Goal: Information Seeking & Learning: Check status

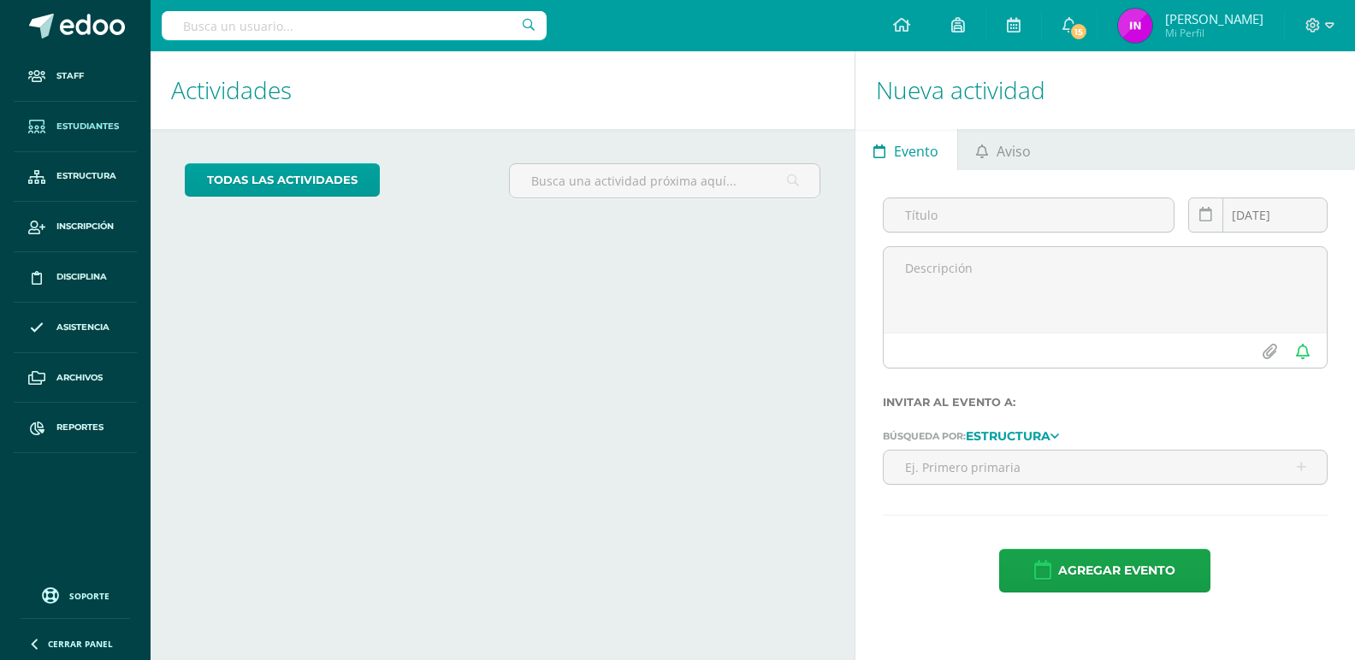
click at [81, 134] on link "Estudiantes" at bounding box center [75, 127] width 123 height 50
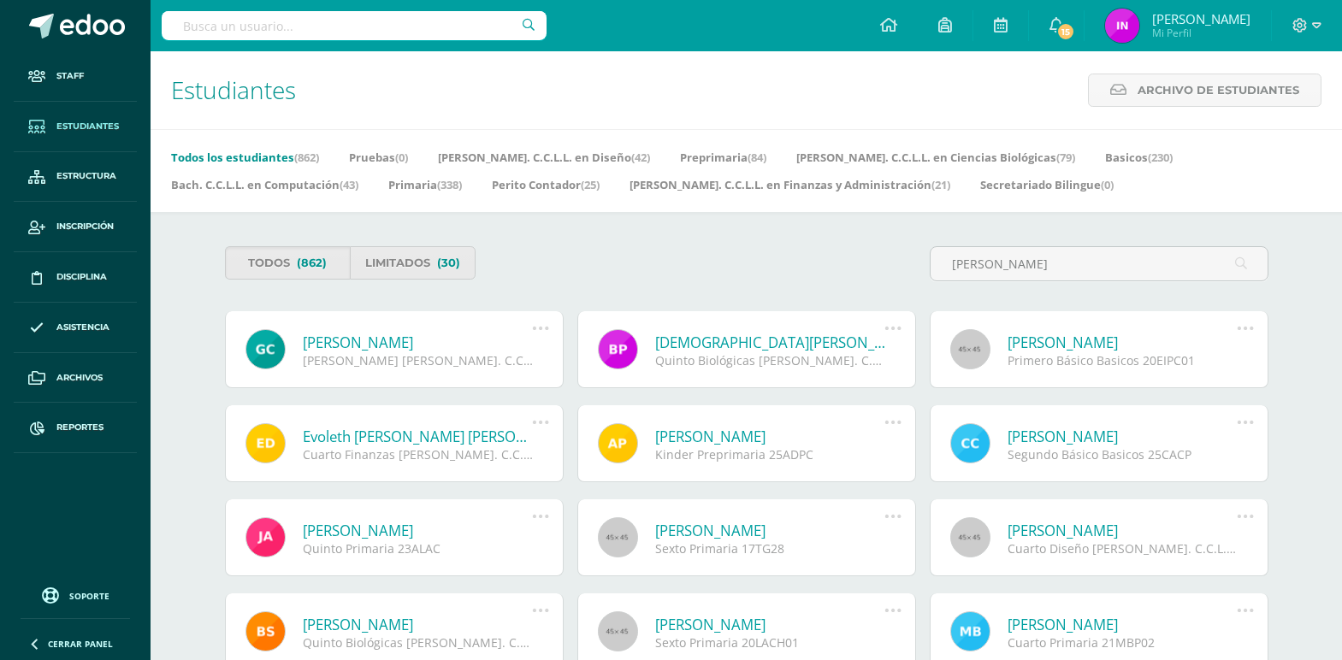
type input "palacios"
click at [1112, 347] on link "[PERSON_NAME]" at bounding box center [1122, 343] width 230 height 20
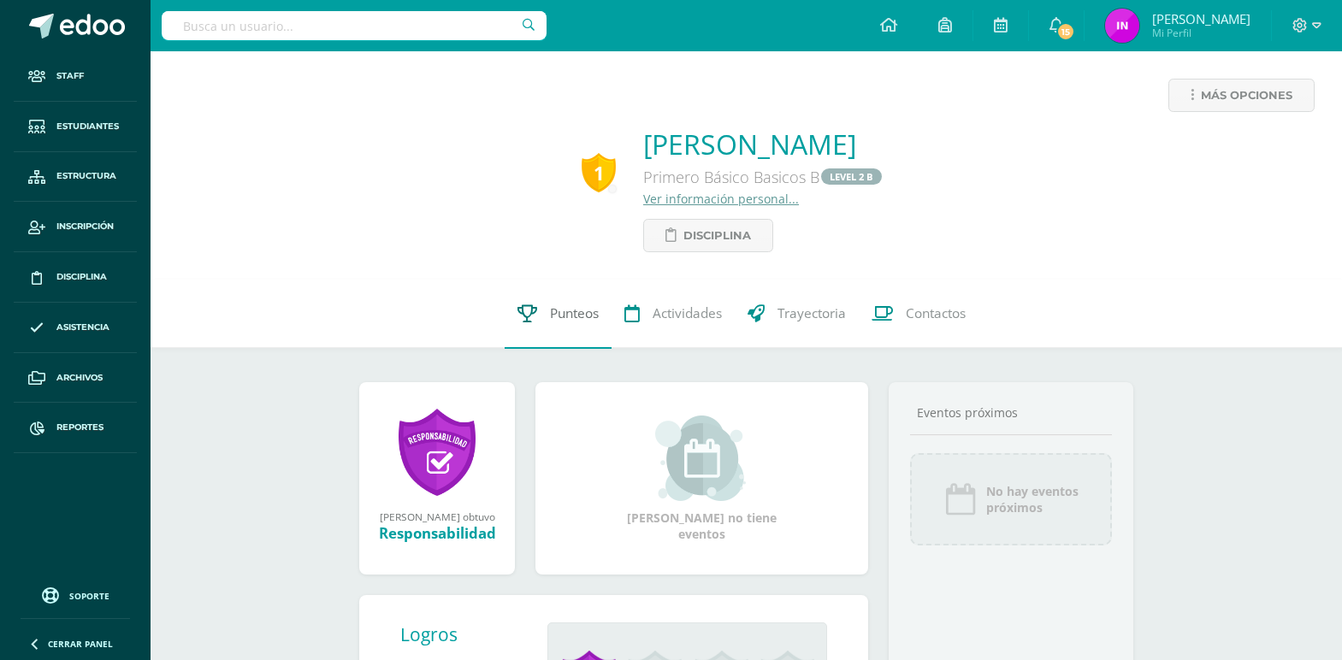
click at [577, 318] on span "Punteos" at bounding box center [574, 314] width 49 height 18
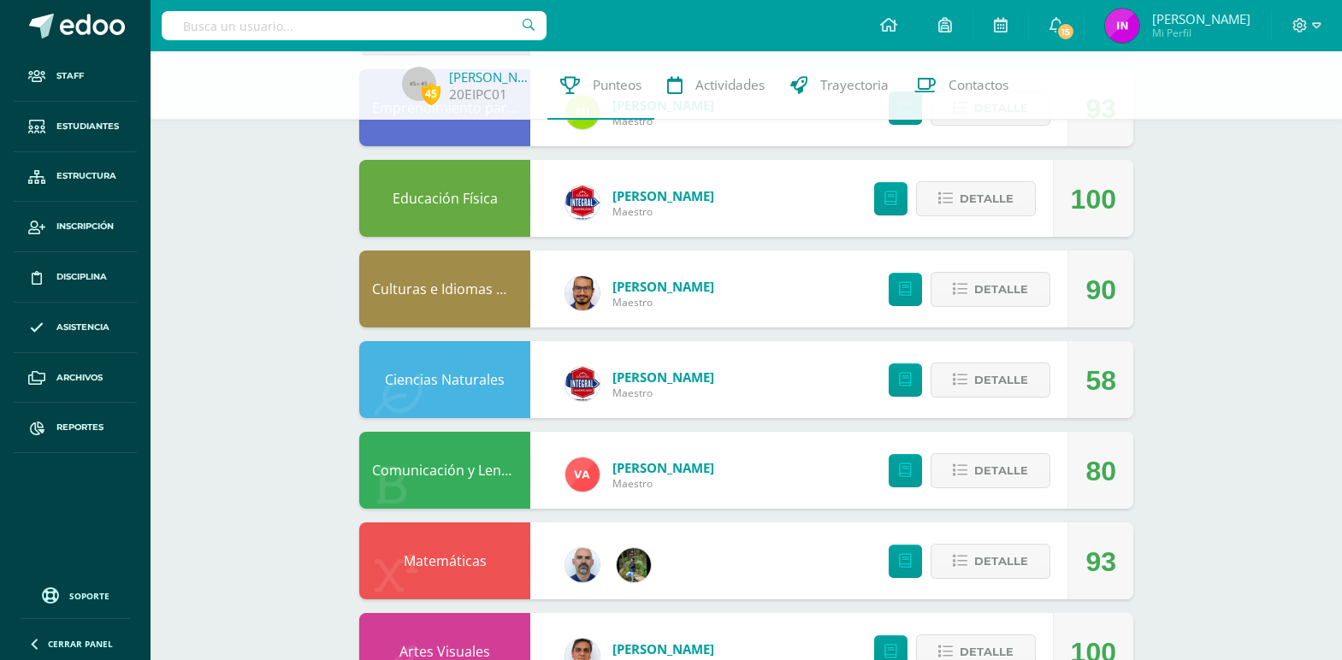
scroll to position [684, 0]
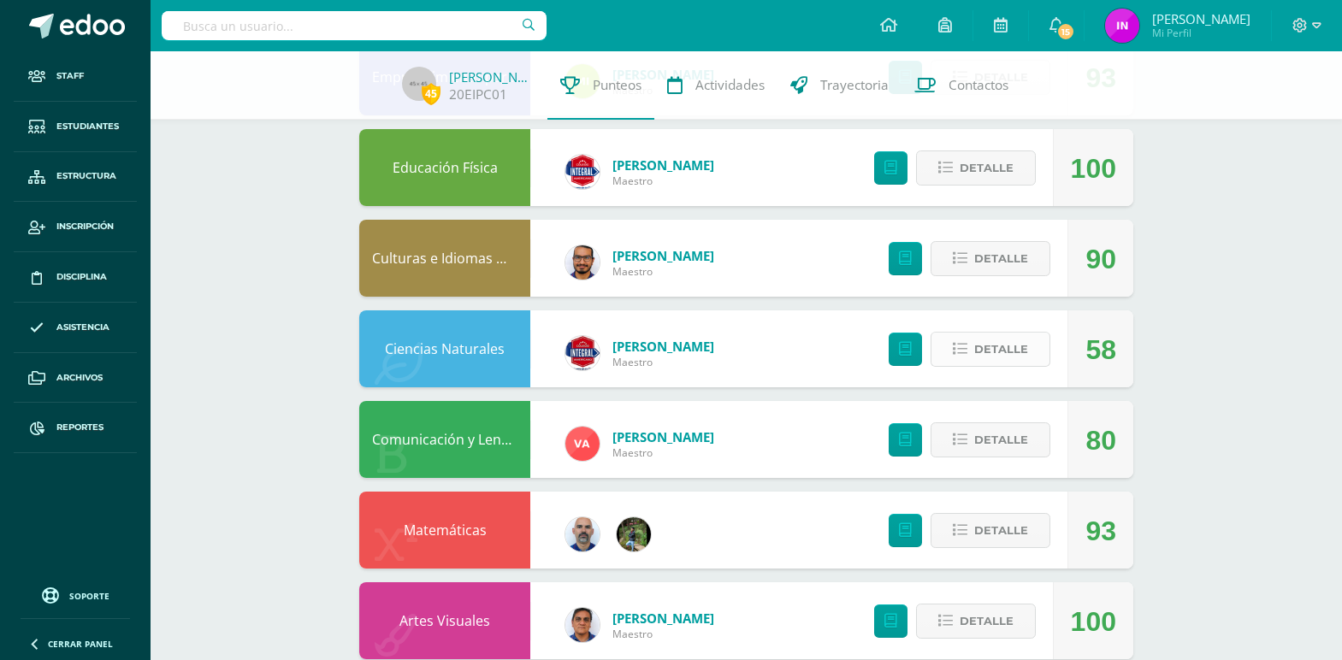
click at [980, 365] on span "Detalle" at bounding box center [1001, 350] width 54 height 32
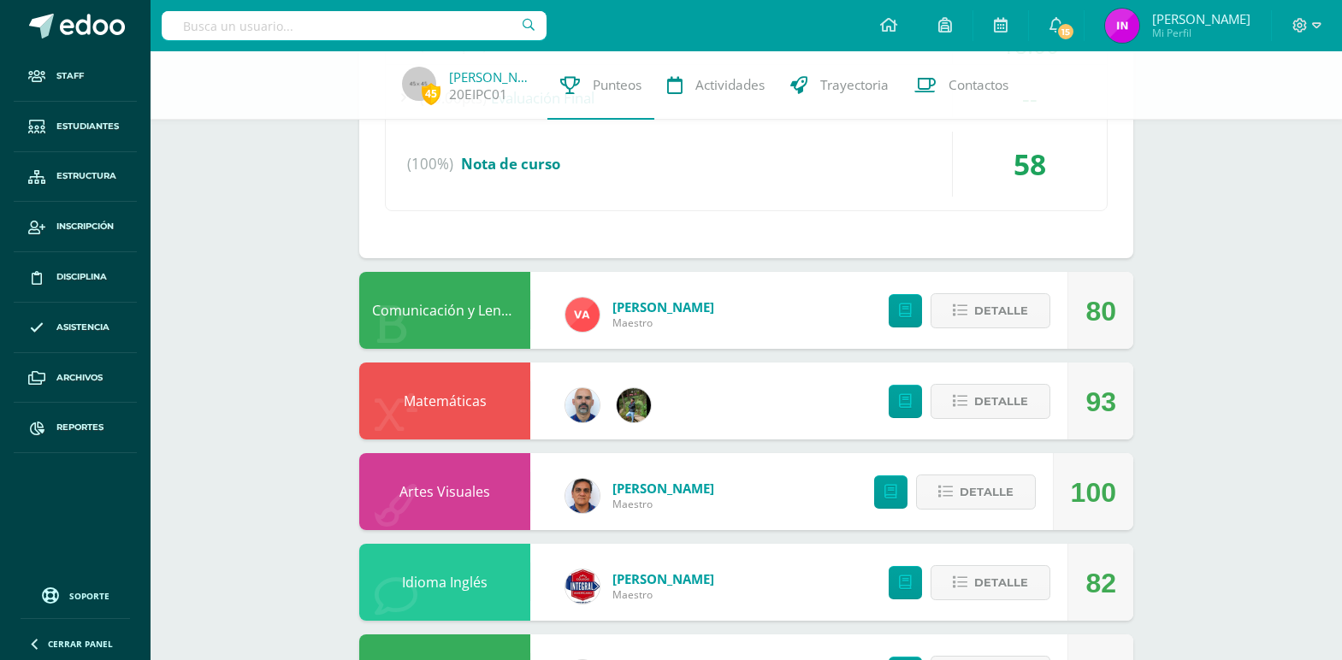
scroll to position [1281, 0]
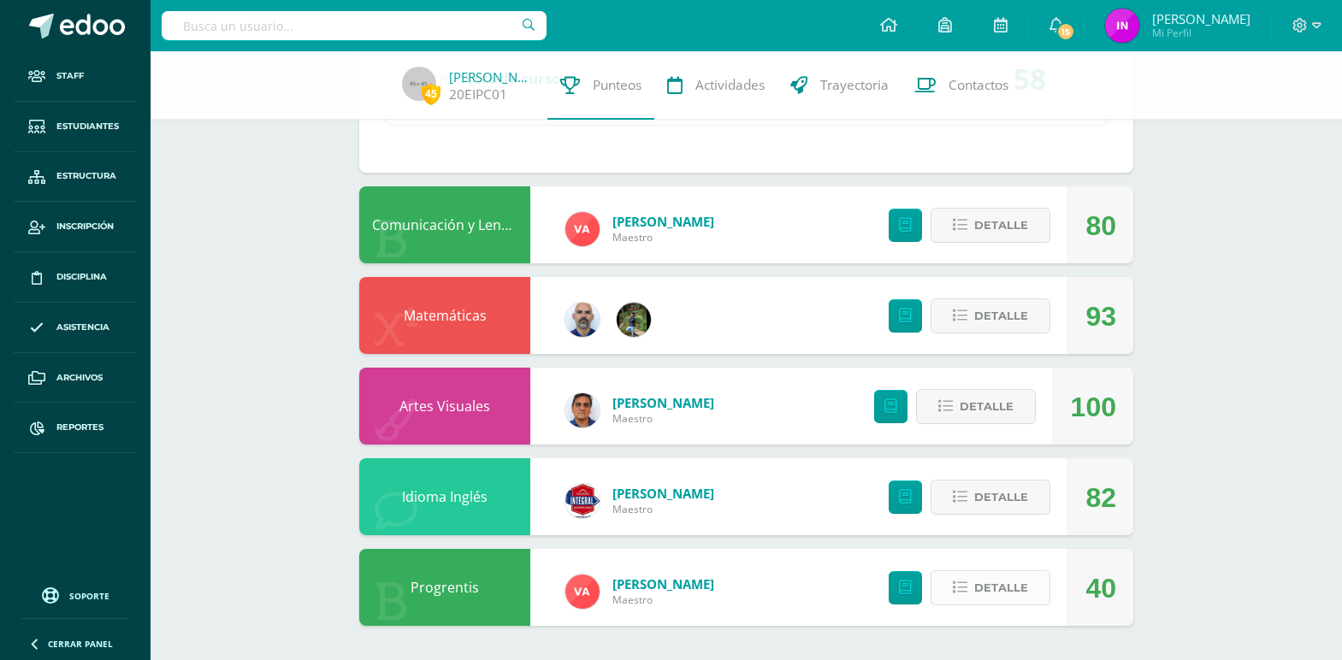
click at [1011, 585] on span "Detalle" at bounding box center [1001, 588] width 54 height 32
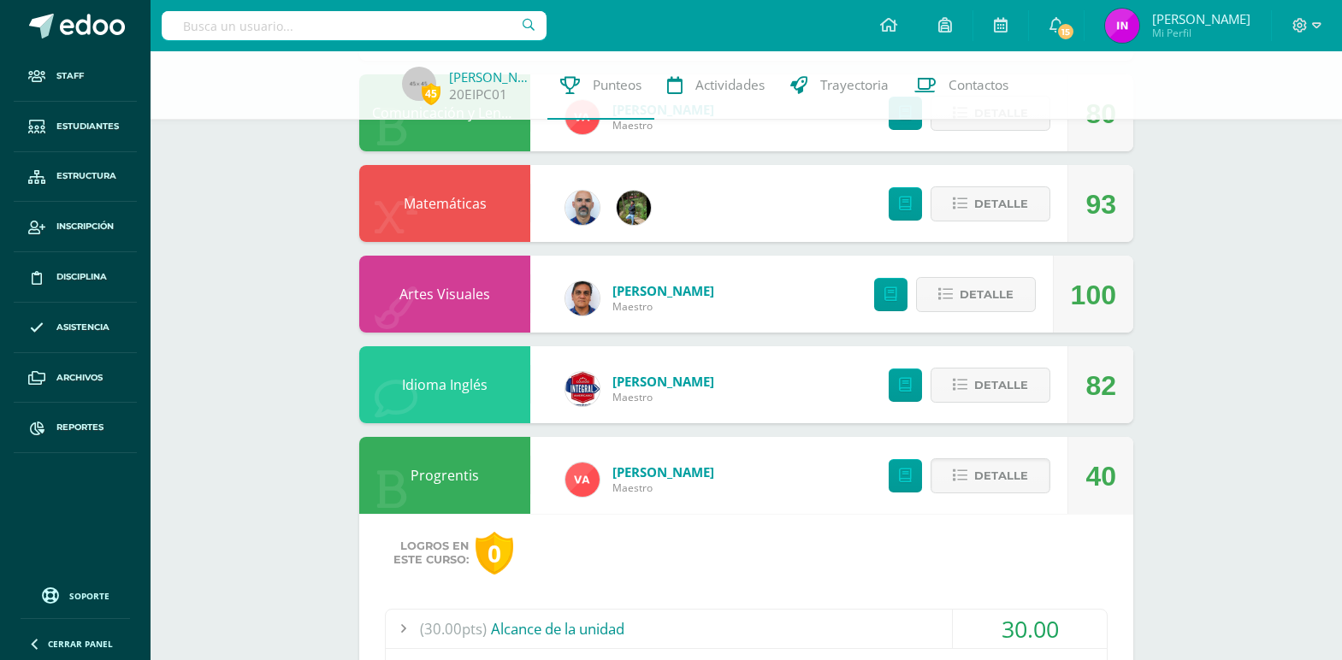
scroll to position [1366, 0]
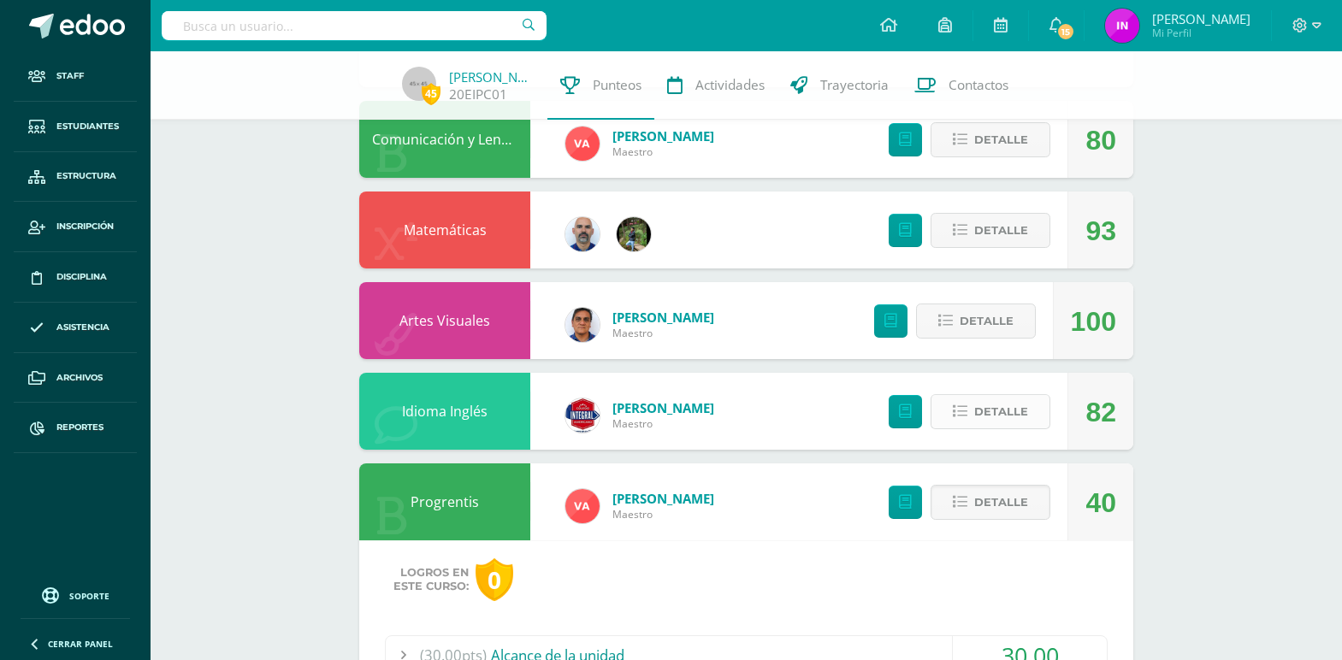
click at [979, 410] on span "Detalle" at bounding box center [1001, 412] width 54 height 32
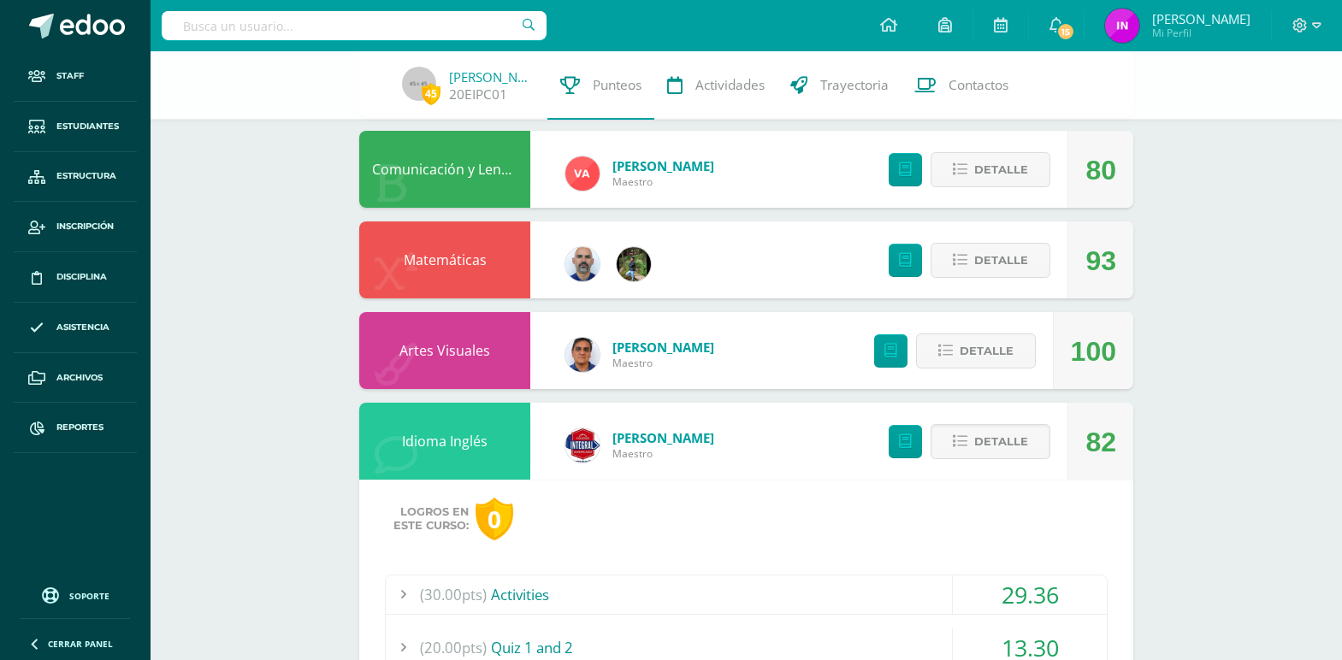
scroll to position [1281, 0]
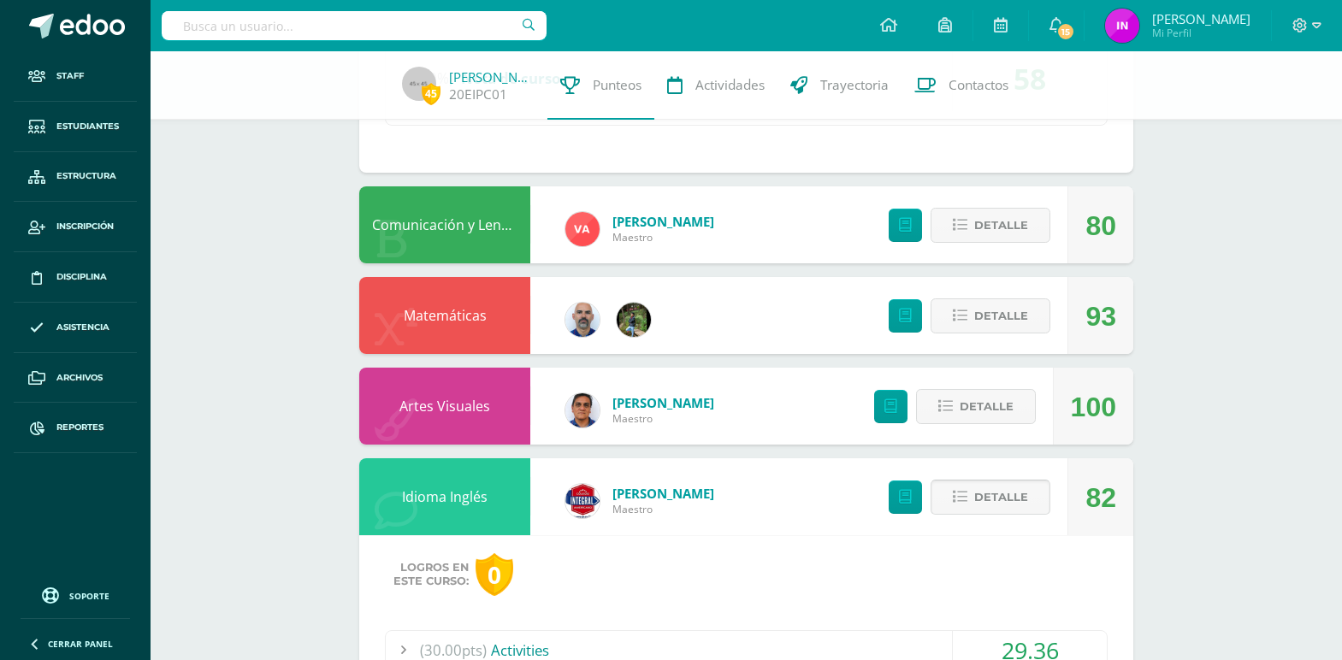
click at [1004, 505] on span "Detalle" at bounding box center [1001, 497] width 54 height 32
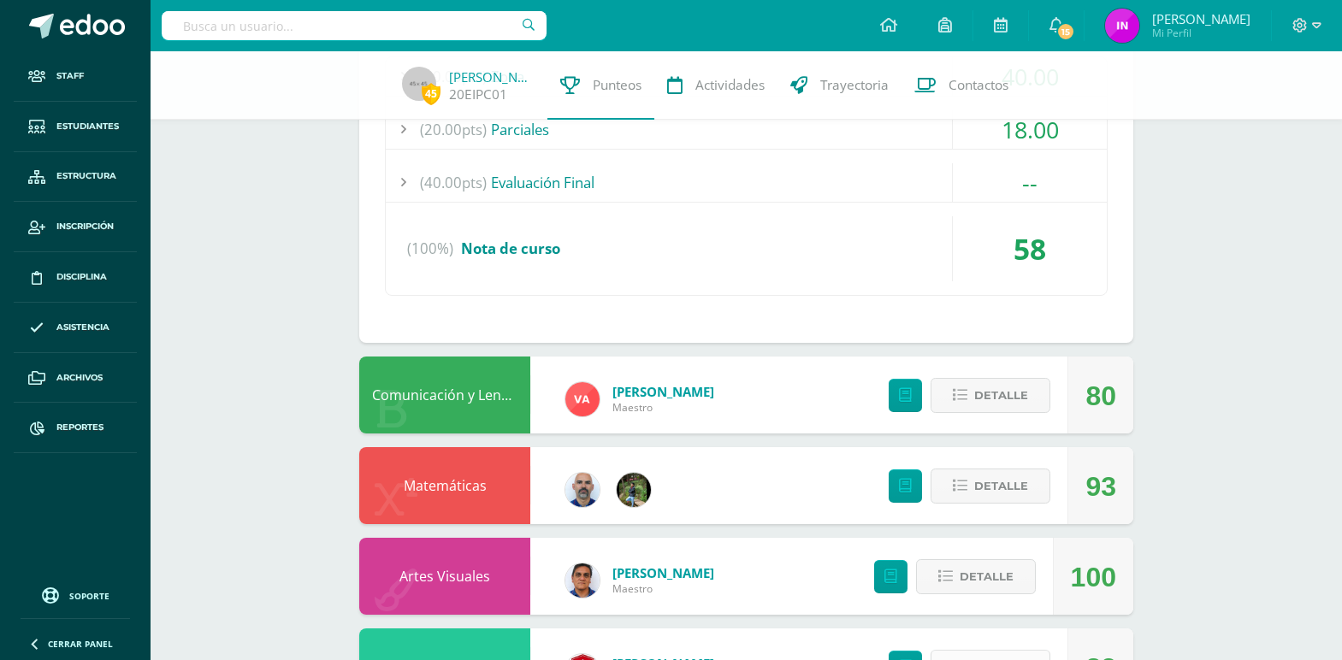
scroll to position [1110, 0]
click at [1004, 487] on span "Detalle" at bounding box center [1001, 487] width 54 height 32
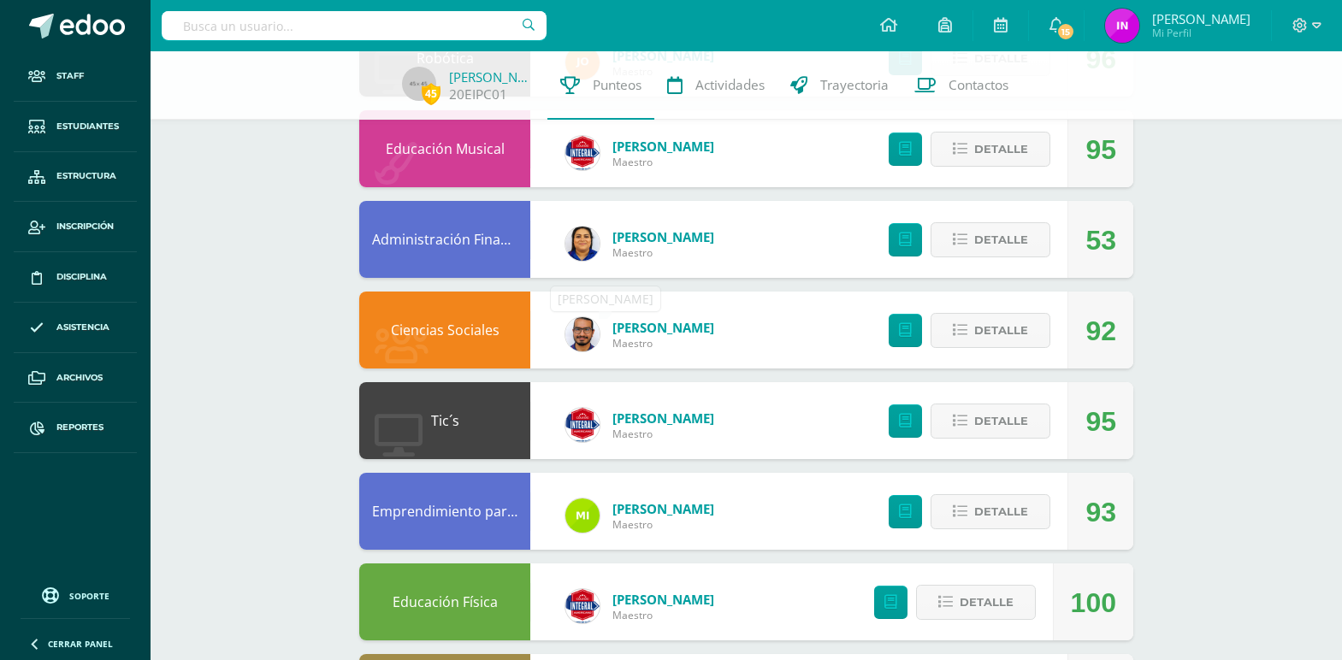
scroll to position [0, 0]
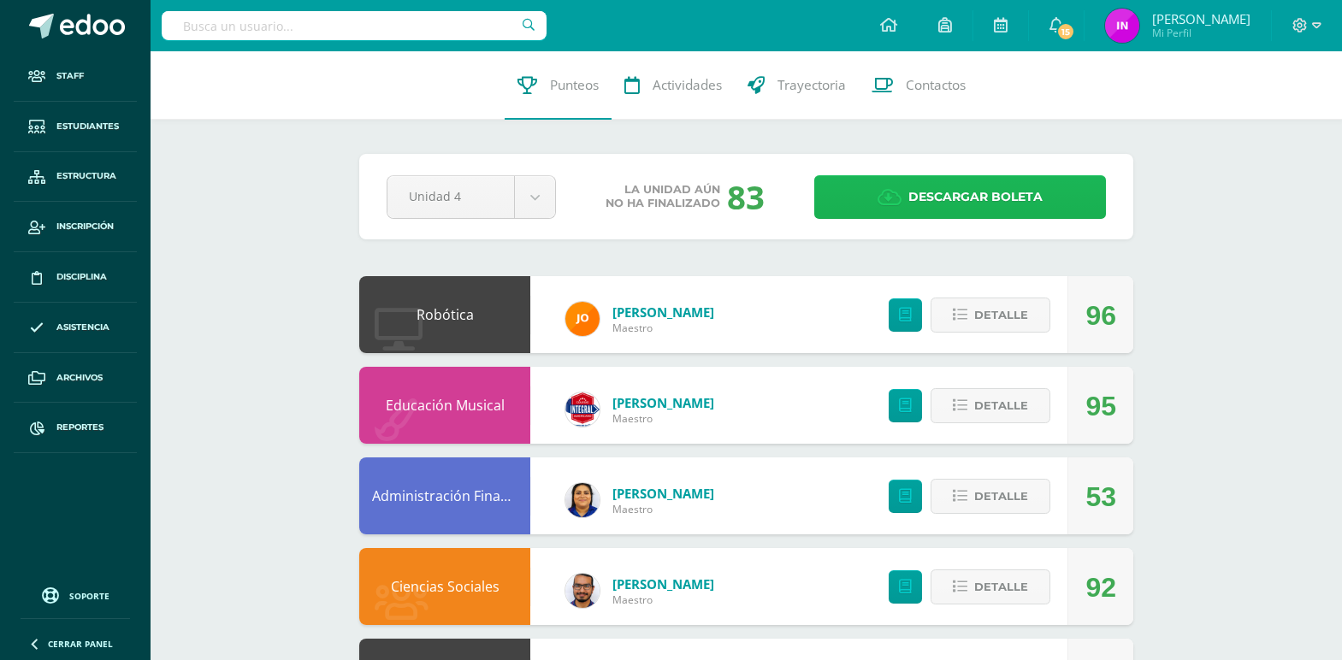
click at [1005, 211] on span "Descargar boleta" at bounding box center [975, 197] width 134 height 42
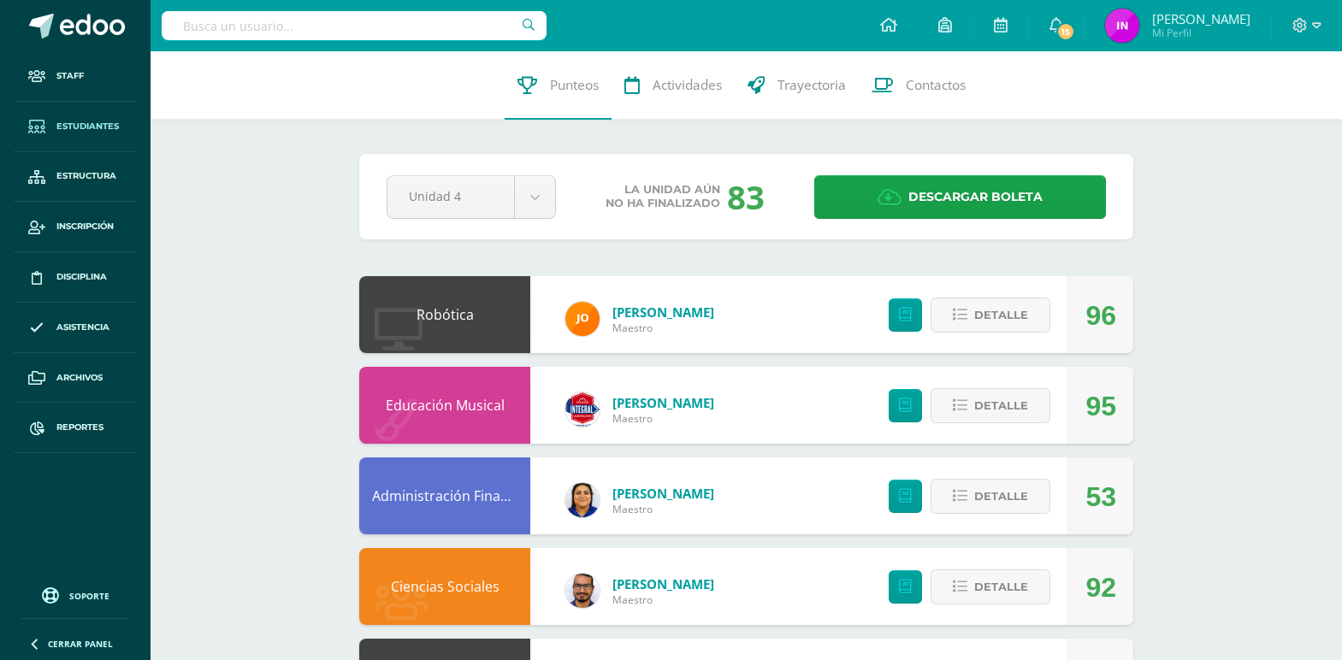
click at [57, 135] on link "Estudiantes" at bounding box center [75, 127] width 123 height 50
